Goal: Find specific page/section: Find specific page/section

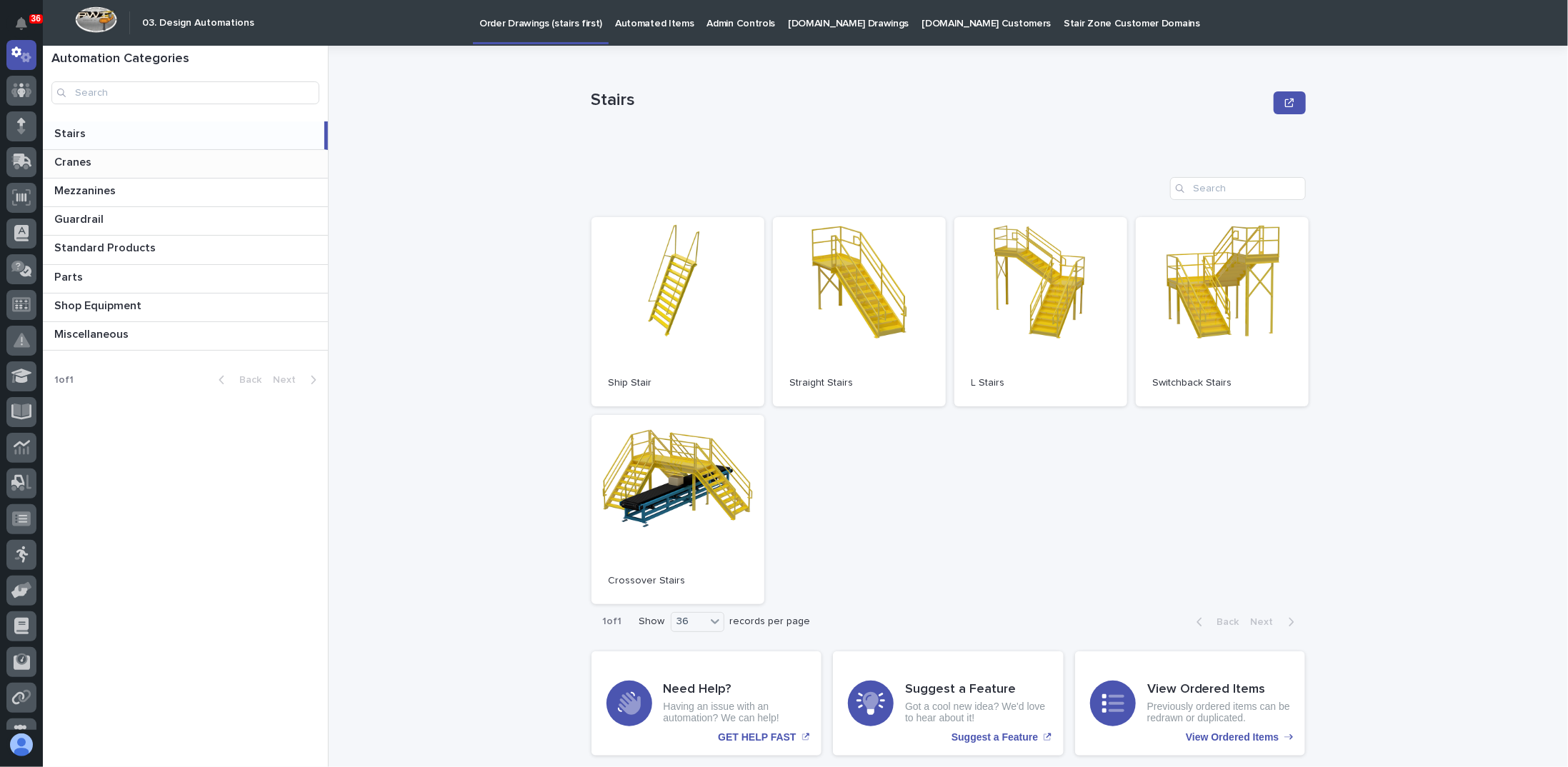
click at [96, 161] on p at bounding box center [187, 162] width 268 height 13
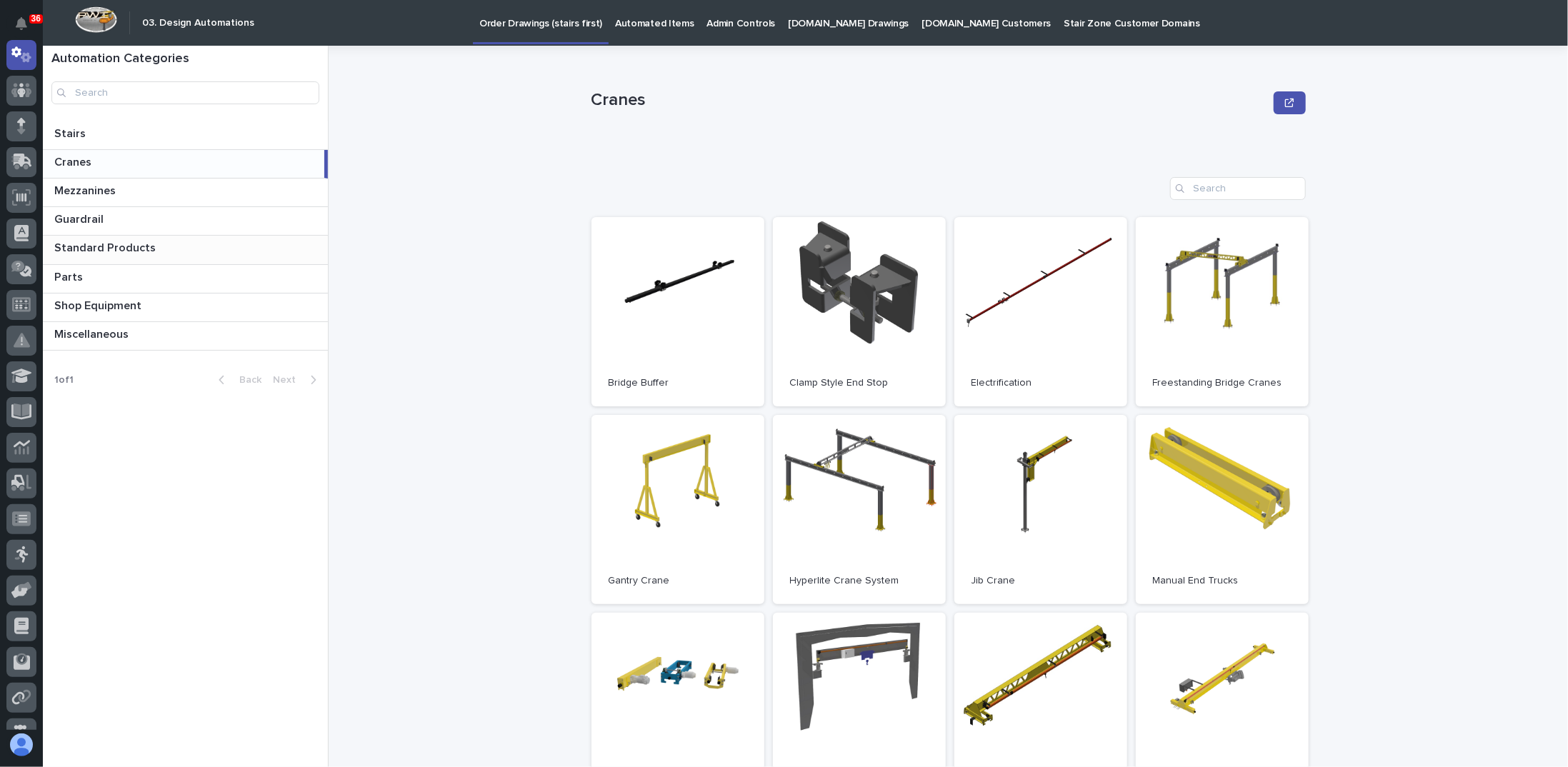
click at [110, 247] on p "Standard Products" at bounding box center [106, 247] width 104 height 17
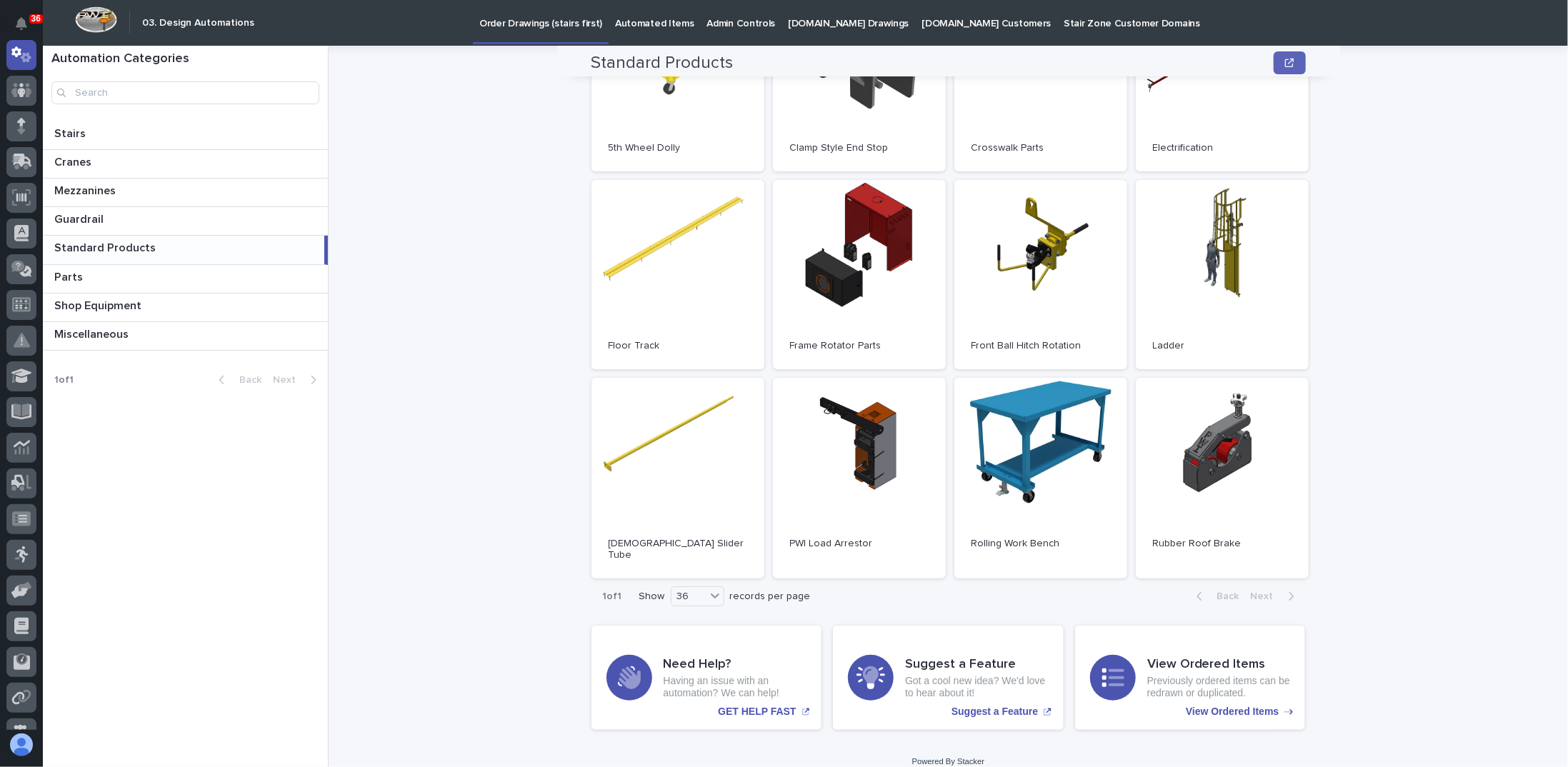
scroll to position [237, 0]
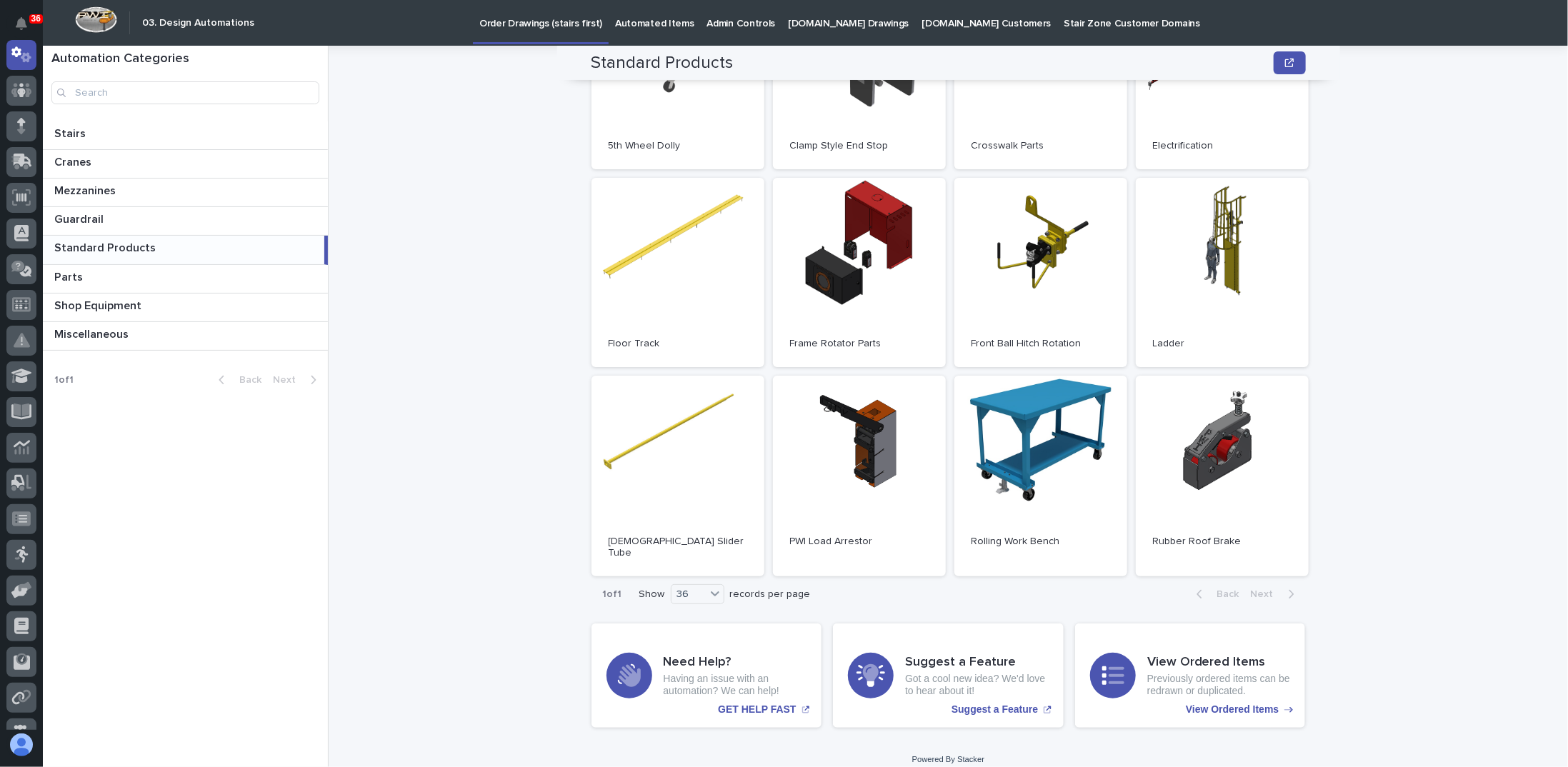
click at [1381, 185] on div "Standard Products Standard Products Sorry, there was an error saving your recor…" at bounding box center [957, 407] width 1222 height 722
